Goal: Task Accomplishment & Management: Manage account settings

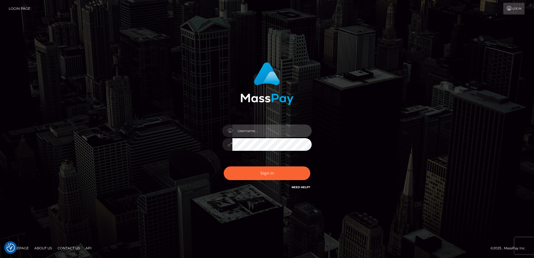
type input "Dan"
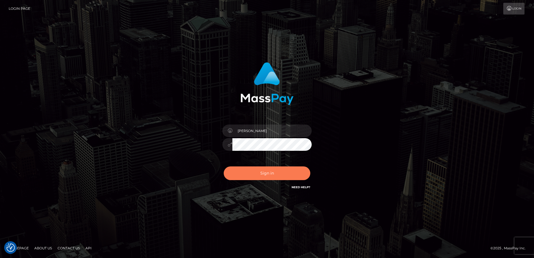
drag, startPoint x: 94, startPoint y: 150, endPoint x: 235, endPoint y: 167, distance: 142.2
click at [96, 151] on div "Dan Sign in" at bounding box center [267, 129] width 534 height 226
click at [255, 170] on button "Sign in" at bounding box center [267, 174] width 87 height 14
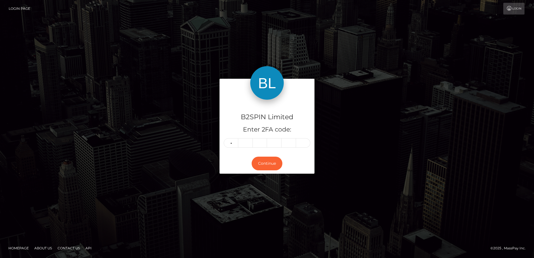
type input "1"
type input "3"
type input "8"
type input "5"
type input "6"
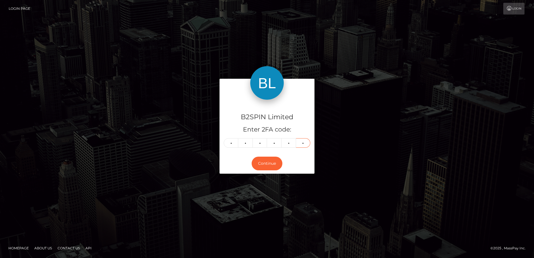
type input "0"
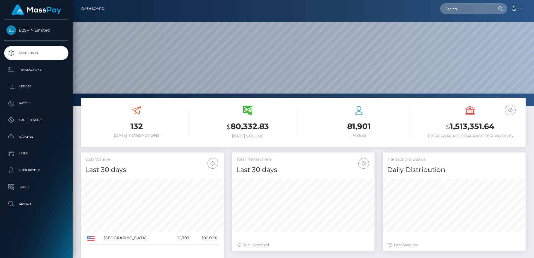
scroll to position [99, 143]
click at [127, 128] on h3 "132" at bounding box center [136, 126] width 103 height 11
click at [461, 130] on h3 "$ 1,513,351.64" at bounding box center [470, 126] width 103 height 11
copy h3 "1,513,351.64"
